Goal: Information Seeking & Learning: Find specific fact

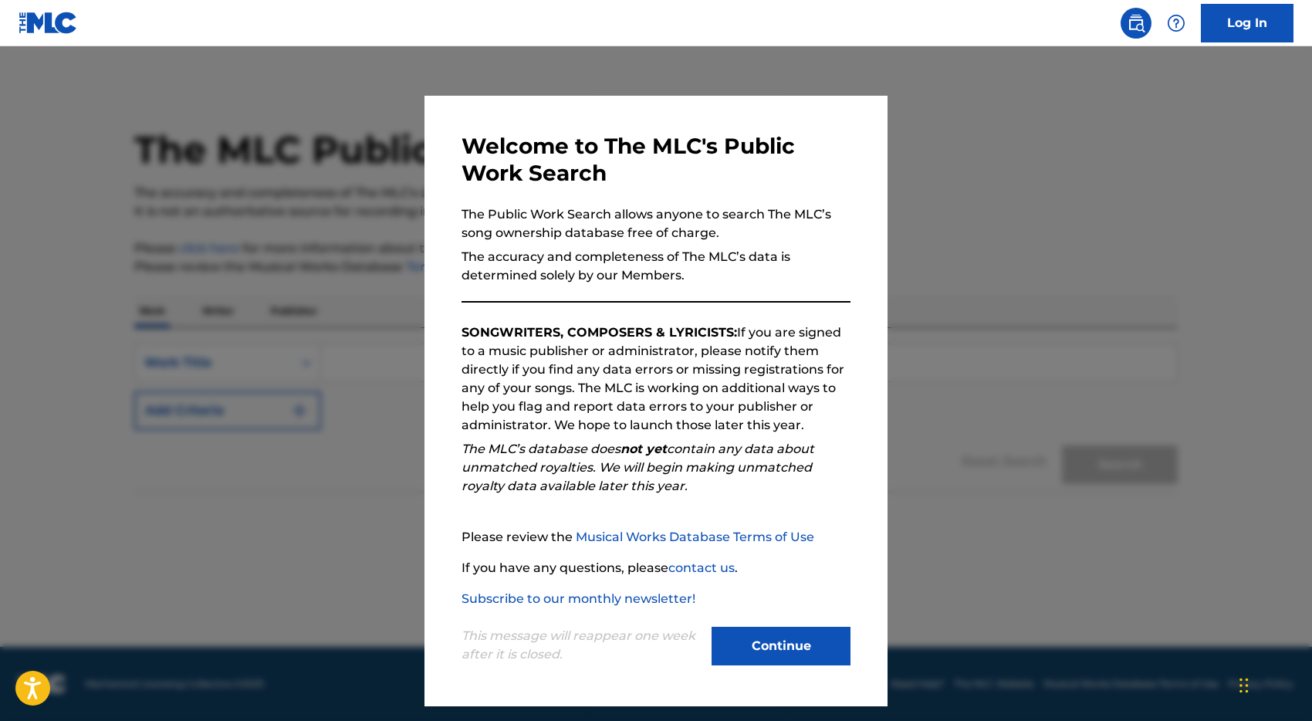
click at [759, 664] on button "Continue" at bounding box center [781, 646] width 139 height 39
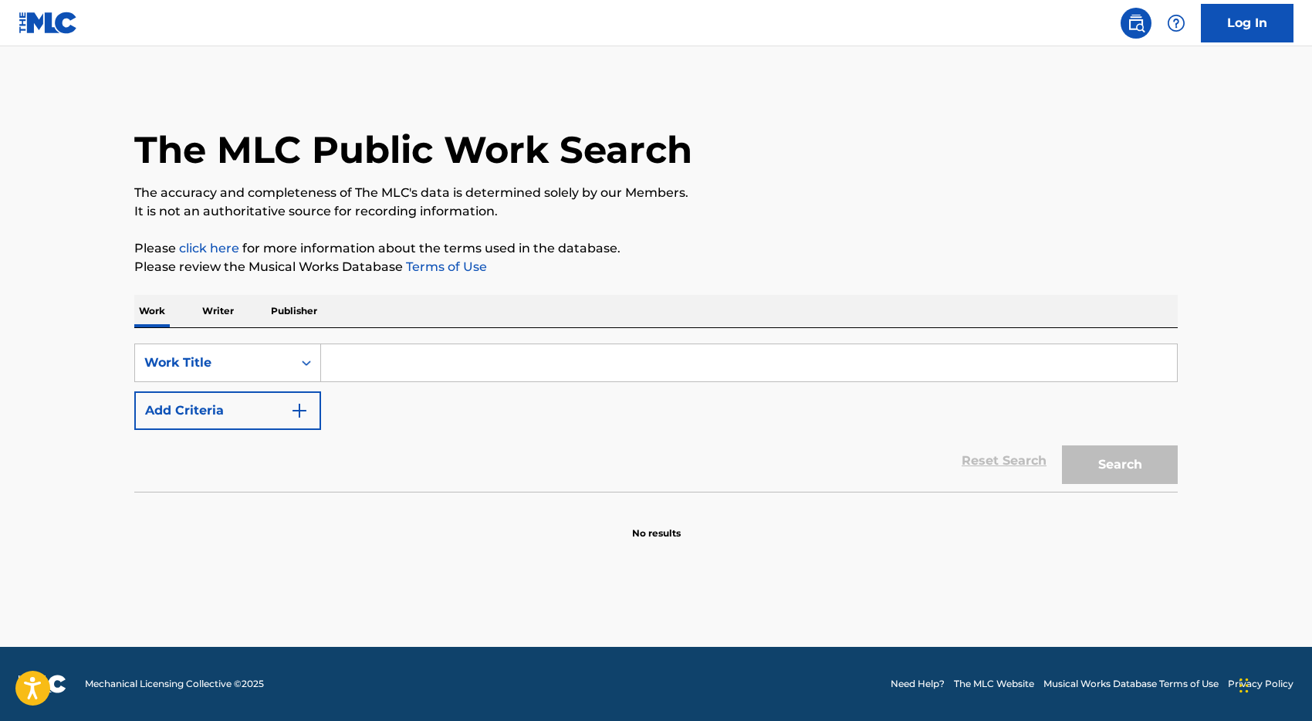
click at [410, 372] on input "Search Form" at bounding box center [749, 362] width 856 height 37
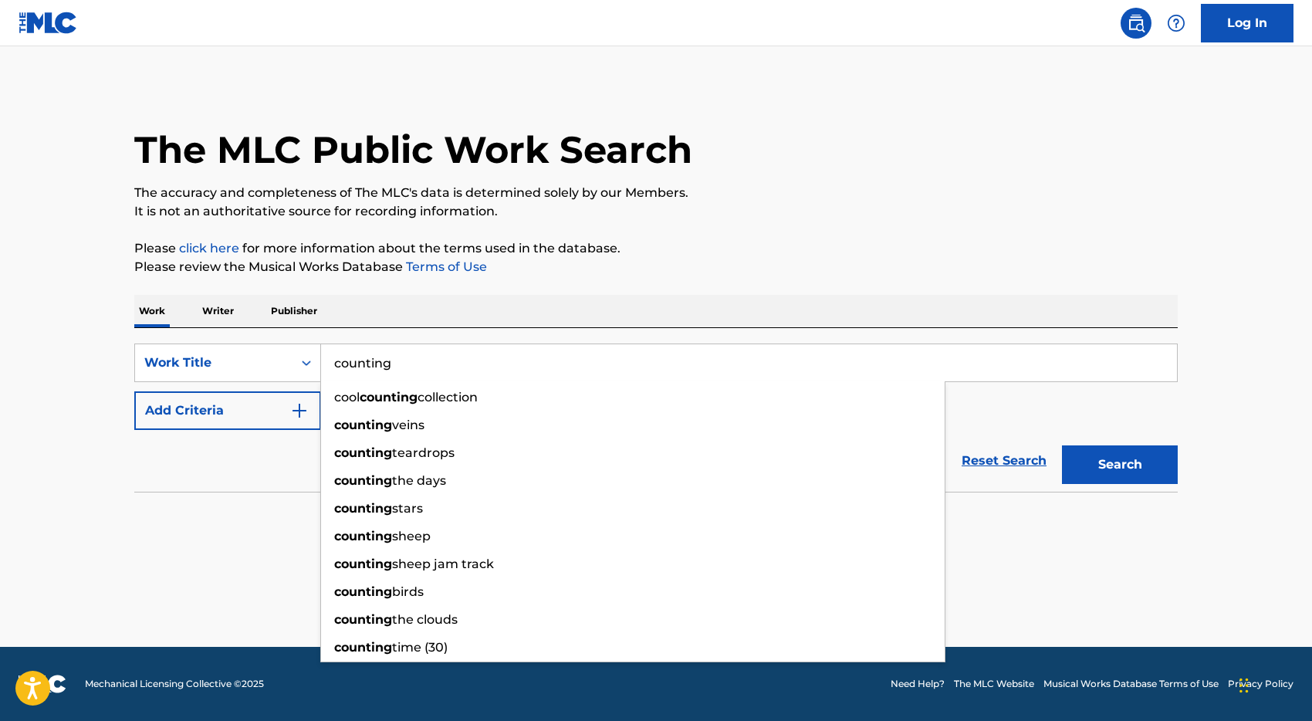
type input "counting"
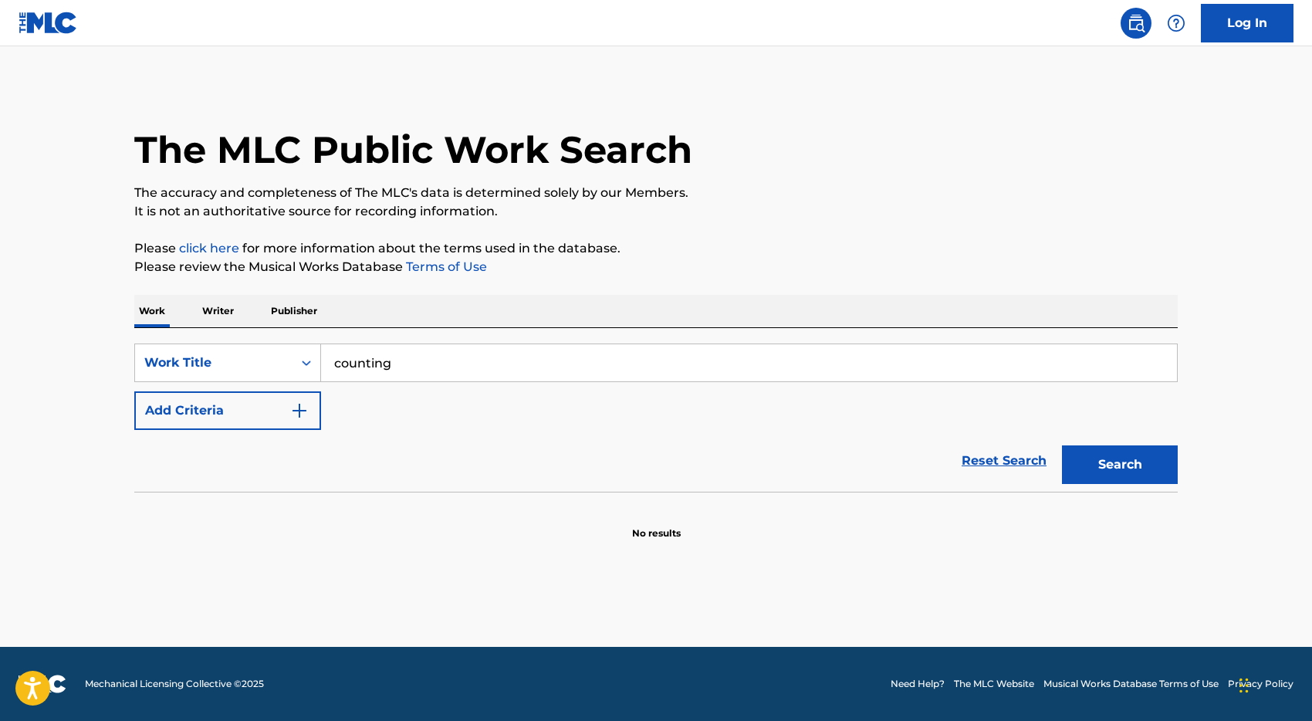
click at [240, 464] on div "Reset Search Search" at bounding box center [656, 461] width 1044 height 62
click at [251, 408] on button "Add Criteria" at bounding box center [227, 410] width 187 height 39
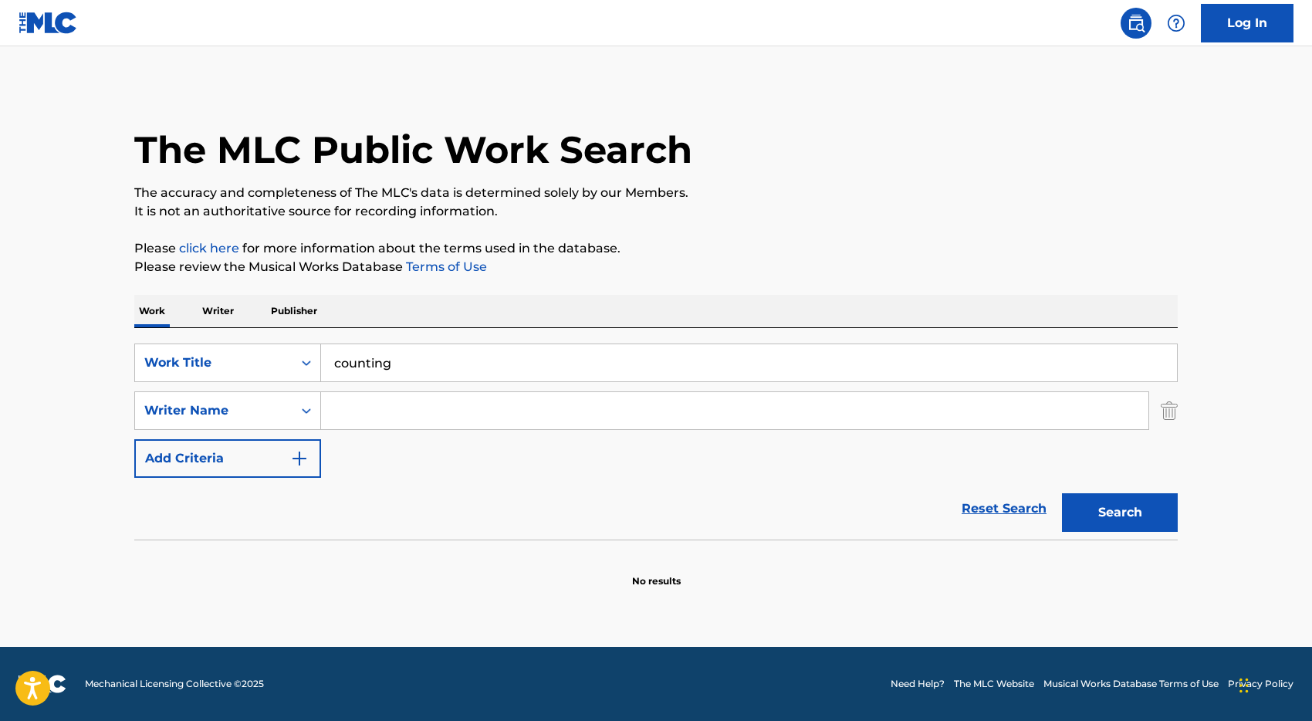
click at [381, 414] on input "Search Form" at bounding box center [734, 410] width 827 height 37
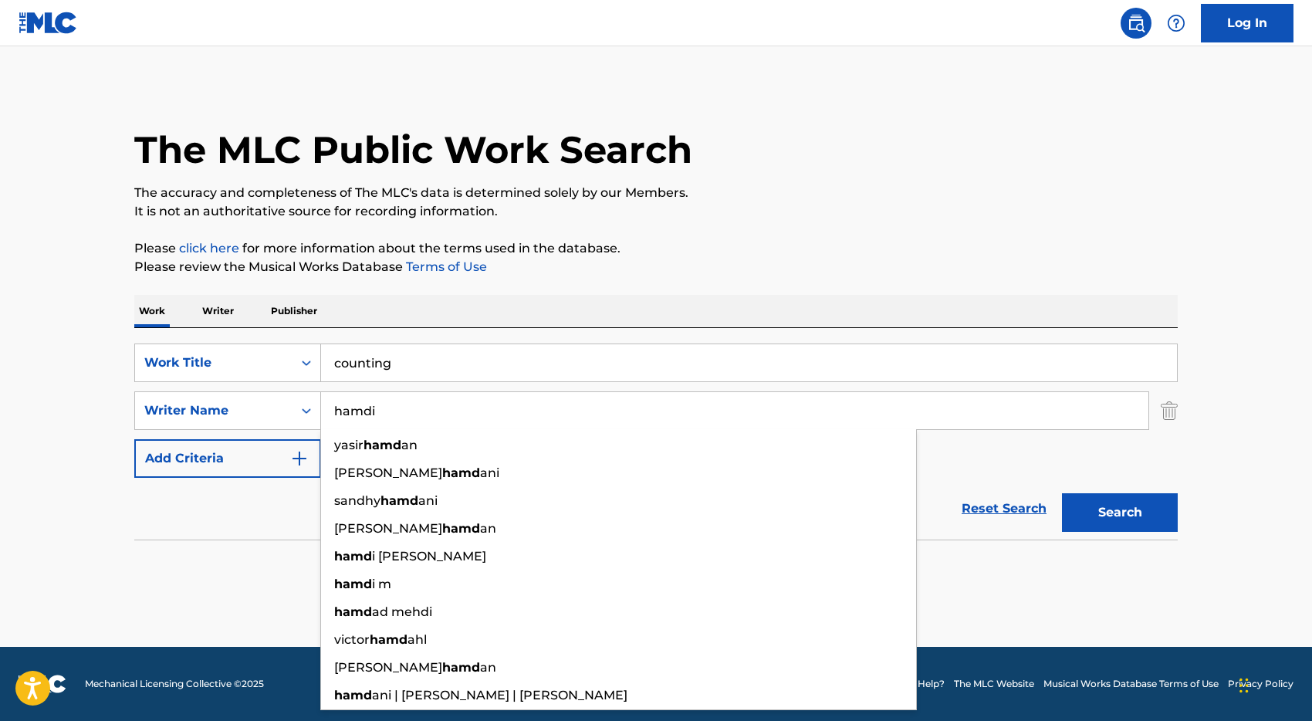
type input "hamdi"
click at [1062, 493] on button "Search" at bounding box center [1120, 512] width 116 height 39
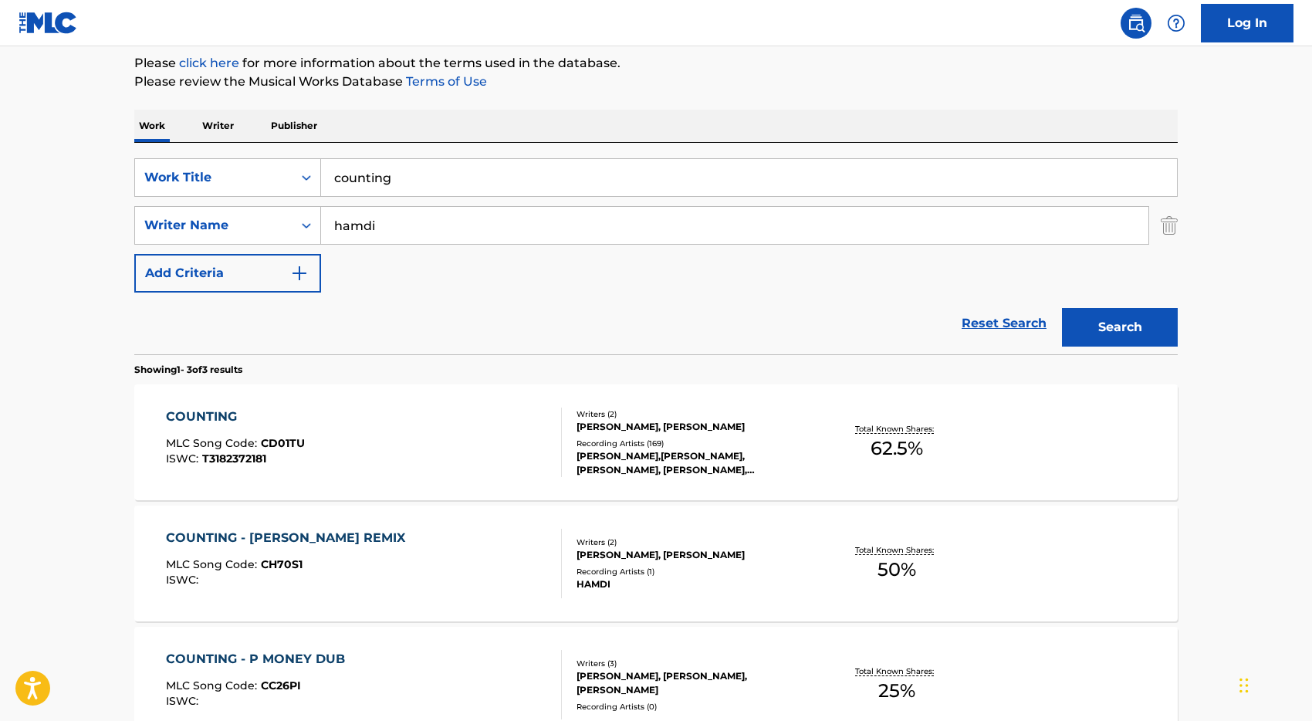
scroll to position [205, 0]
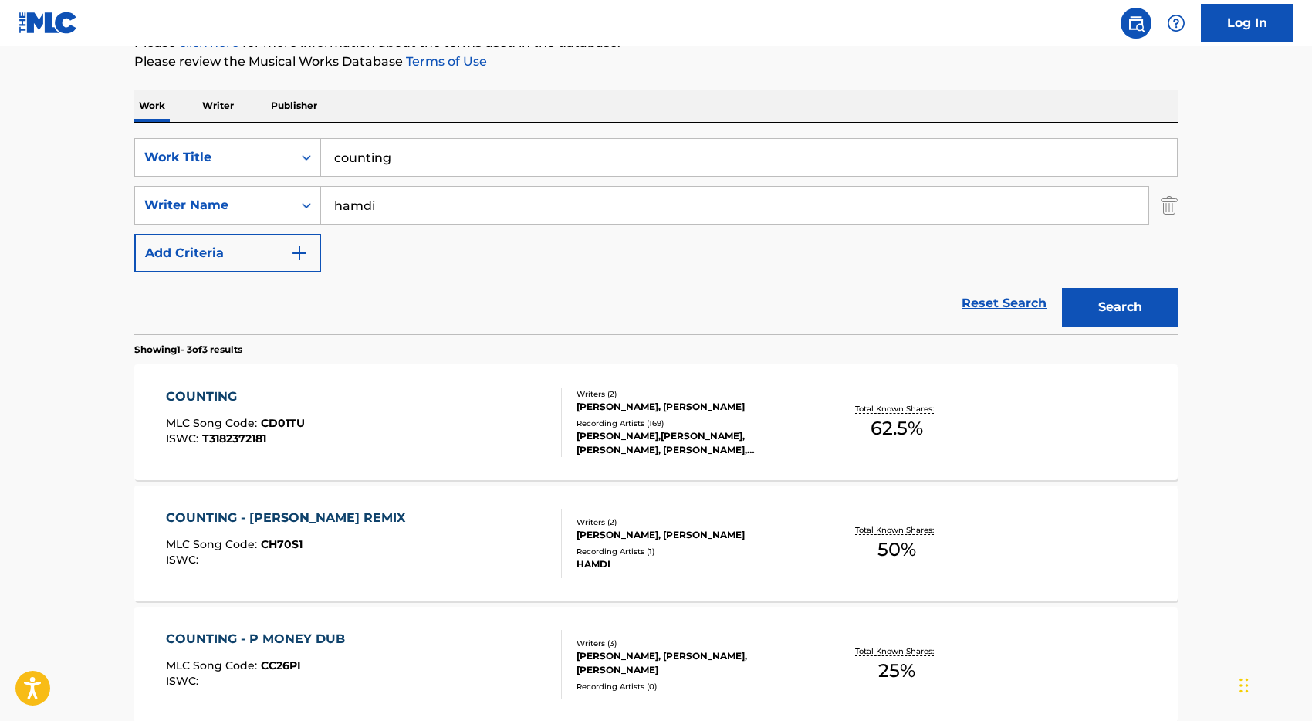
click at [464, 404] on div "COUNTING MLC Song Code : CD01TU ISWC : T3182372181" at bounding box center [364, 421] width 397 height 69
